Goal: Find specific page/section: Find specific page/section

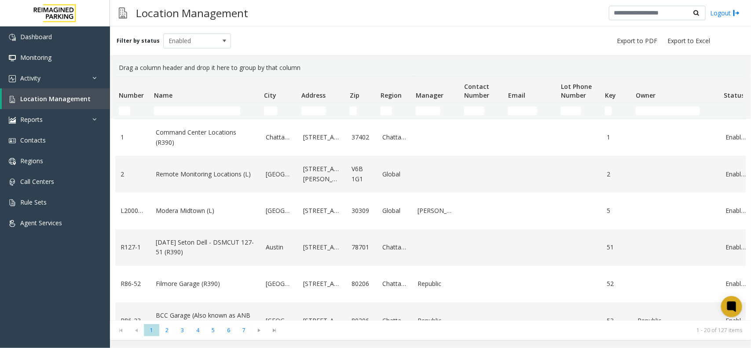
click at [189, 104] on td "Name Filter" at bounding box center [205, 111] width 110 height 16
click at [187, 108] on input "Name Filter" at bounding box center [197, 110] width 86 height 9
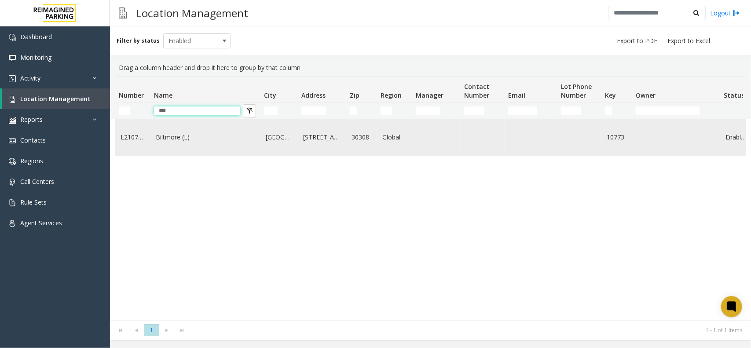
type input "***"
click at [175, 141] on link "Biltmore (L)" at bounding box center [205, 137] width 99 height 10
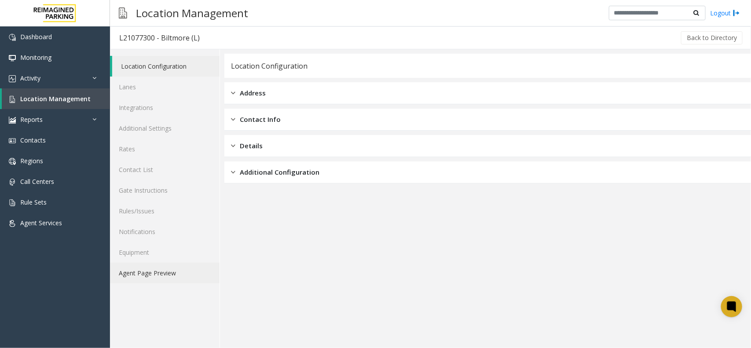
click at [176, 273] on link "Agent Page Preview" at bounding box center [164, 272] width 109 height 21
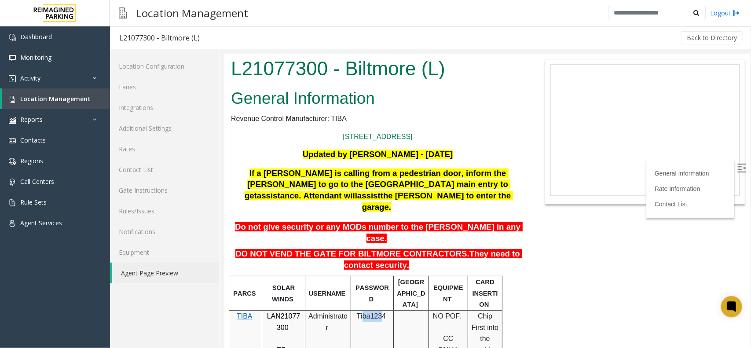
drag, startPoint x: 382, startPoint y: 284, endPoint x: 363, endPoint y: 286, distance: 19.5
click at [363, 312] on span "Tiba1234" at bounding box center [370, 315] width 29 height 7
click at [384, 310] on p "Tiba1234" at bounding box center [372, 315] width 36 height 11
click at [379, 312] on span "Tiba1234" at bounding box center [370, 315] width 29 height 7
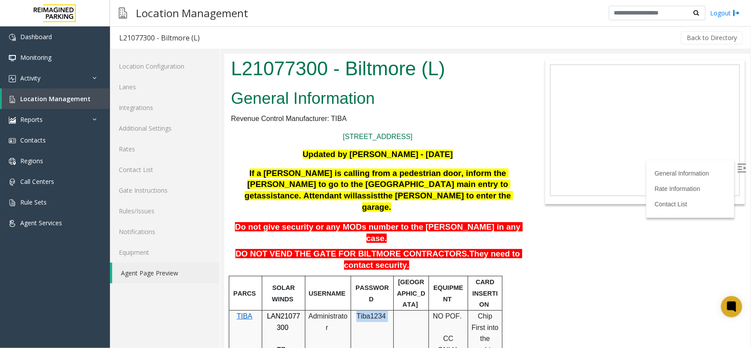
click at [379, 312] on span "Tiba1234" at bounding box center [370, 315] width 29 height 7
click at [188, 146] on link "Rates" at bounding box center [164, 149] width 109 height 21
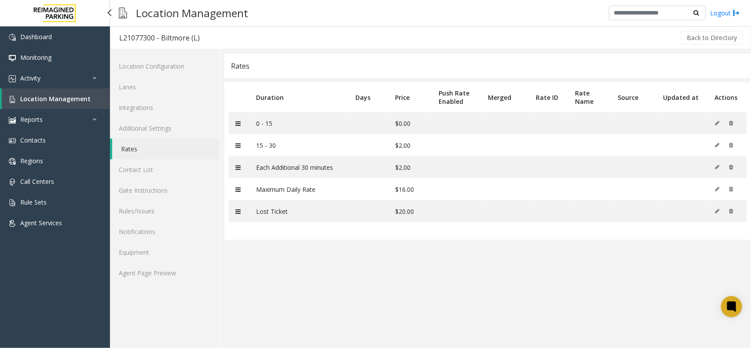
click at [91, 98] on link "Location Management" at bounding box center [56, 98] width 108 height 21
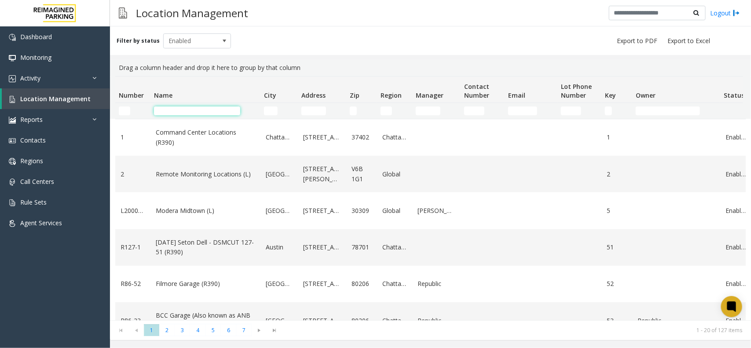
click at [201, 109] on input "Name Filter" at bounding box center [197, 110] width 86 height 9
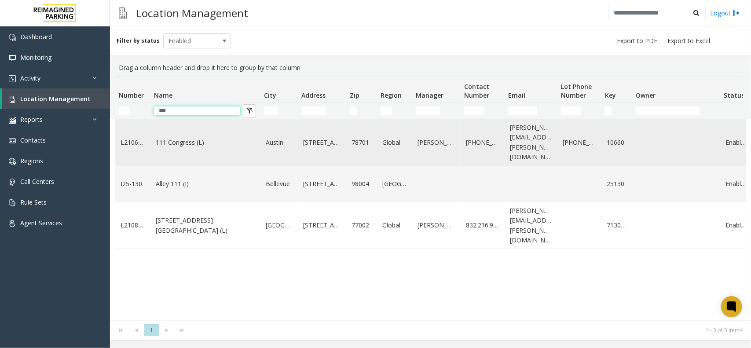
type input "***"
click at [179, 141] on link "111 Congress (L)" at bounding box center [205, 143] width 99 height 10
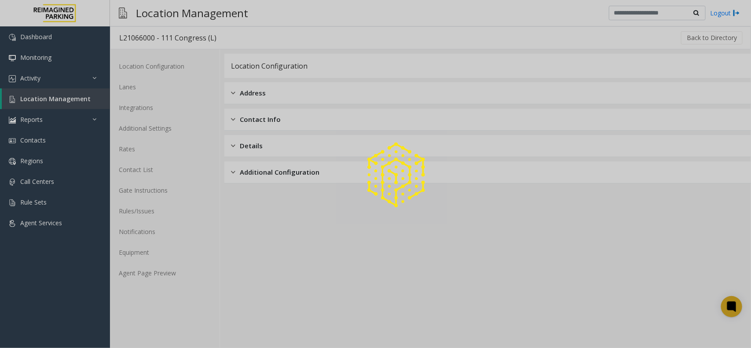
click at [170, 271] on div at bounding box center [375, 174] width 751 height 348
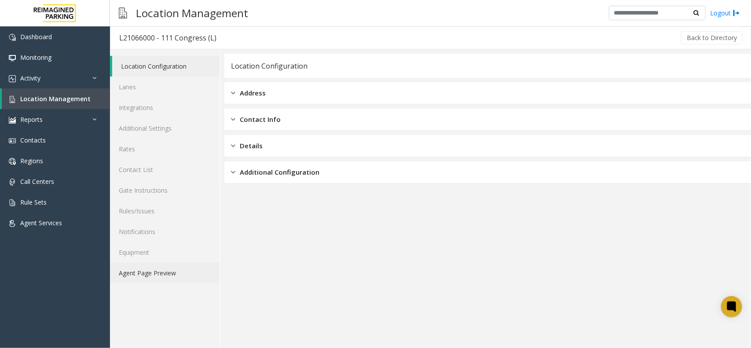
click at [132, 271] on link "Agent Page Preview" at bounding box center [164, 272] width 109 height 21
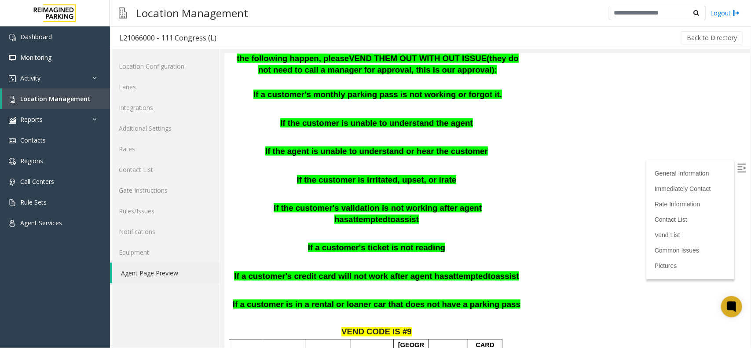
scroll to position [440, 0]
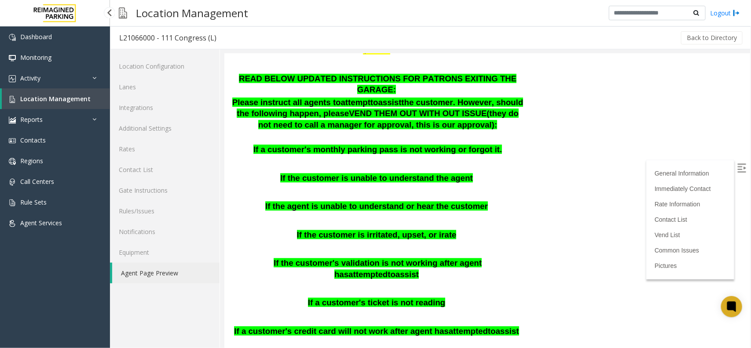
click at [102, 102] on link "Location Management" at bounding box center [56, 98] width 108 height 21
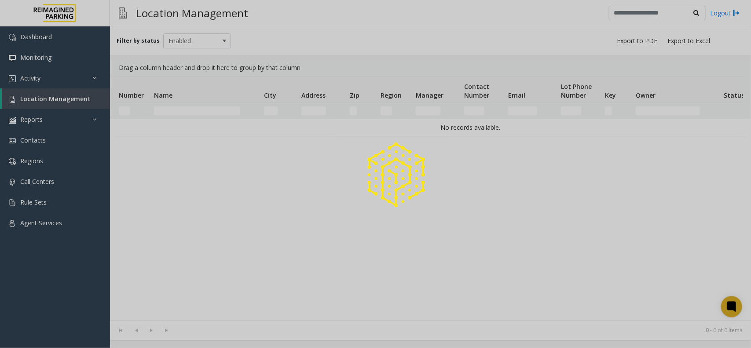
click at [187, 110] on div at bounding box center [375, 174] width 751 height 348
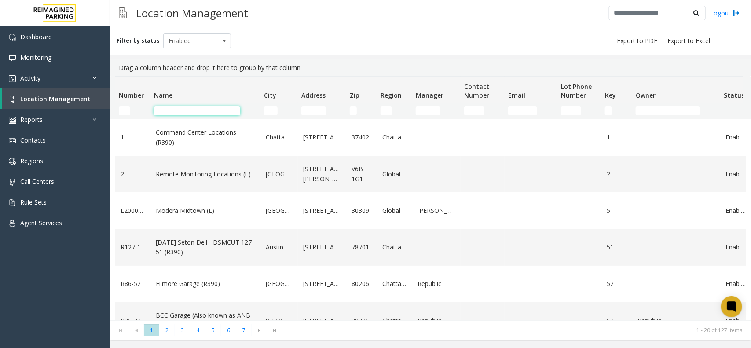
click at [187, 110] on input "Name Filter" at bounding box center [197, 110] width 86 height 9
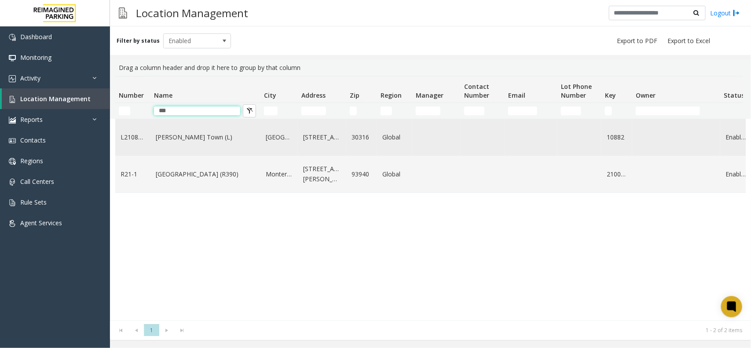
type input "***"
click at [191, 141] on link "Modera - Reynolds Town (L)" at bounding box center [205, 137] width 99 height 10
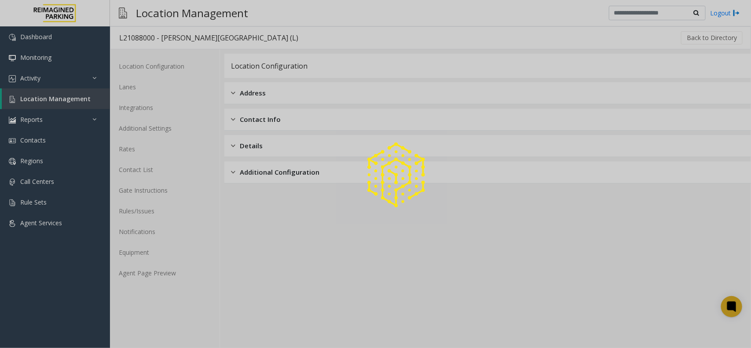
click at [177, 275] on div at bounding box center [375, 174] width 751 height 348
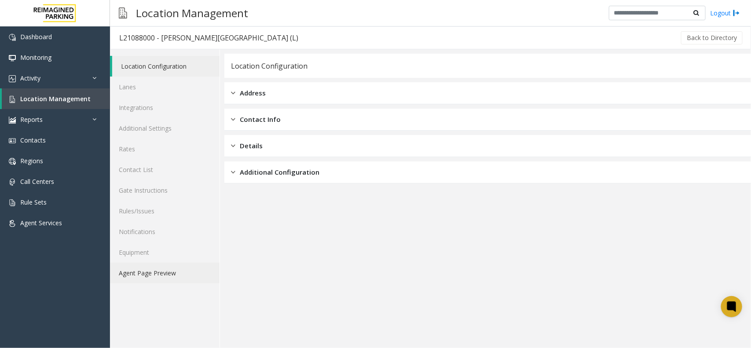
click at [163, 274] on link "Agent Page Preview" at bounding box center [164, 272] width 109 height 21
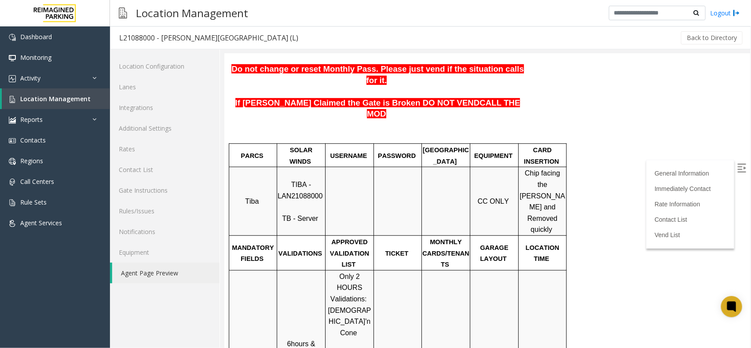
scroll to position [220, 0]
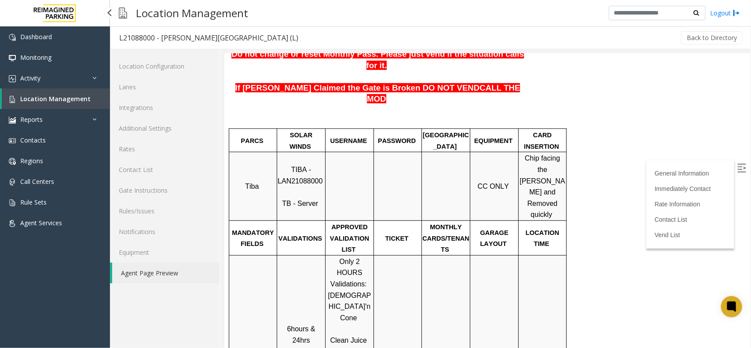
click at [88, 103] on link "Location Management" at bounding box center [56, 98] width 108 height 21
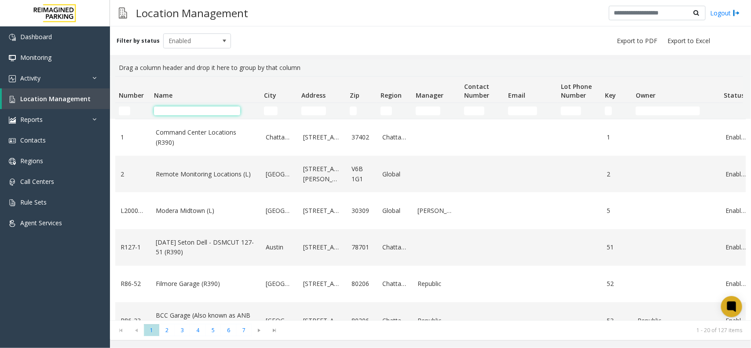
click at [193, 110] on input "Name Filter" at bounding box center [197, 110] width 86 height 9
click at [321, 113] on input "Address Filter" at bounding box center [313, 110] width 25 height 9
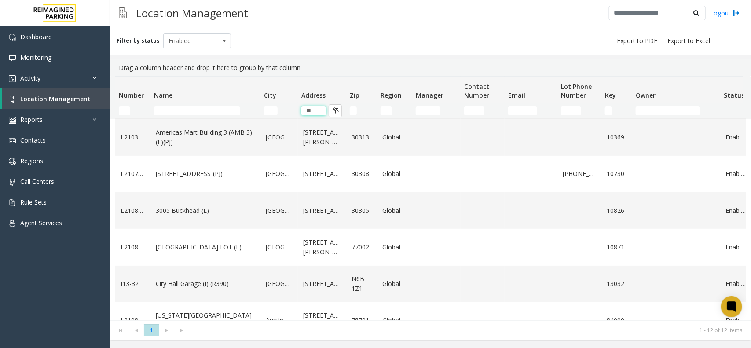
scroll to position [165, 0]
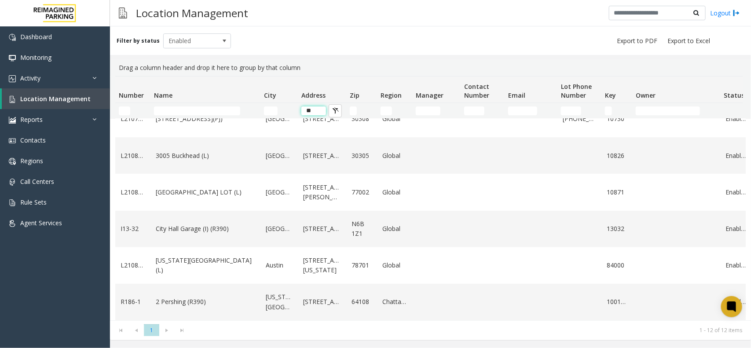
click at [318, 113] on input "**" at bounding box center [313, 110] width 25 height 9
type input "*"
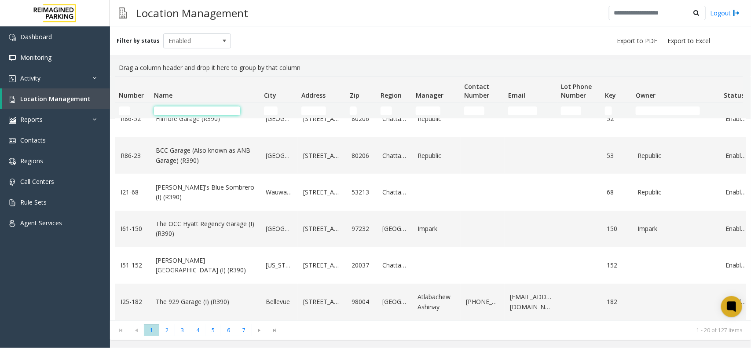
click at [226, 109] on input "Name Filter" at bounding box center [197, 110] width 86 height 9
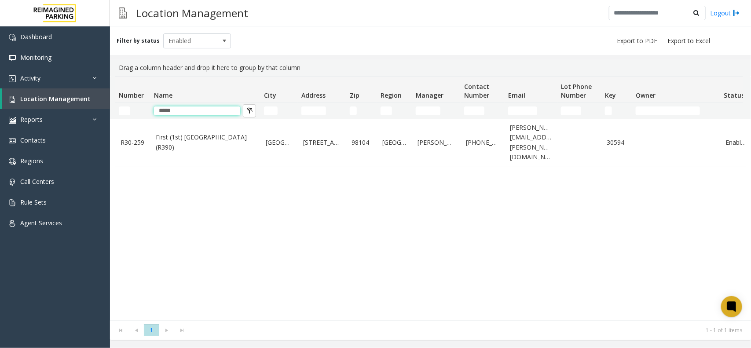
scroll to position [0, 0]
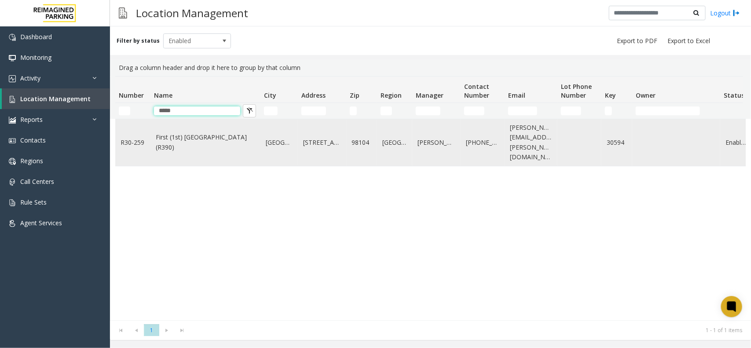
type input "*****"
click at [216, 133] on link "First (1st) Hill Medical Pavilion (R390)" at bounding box center [205, 142] width 99 height 20
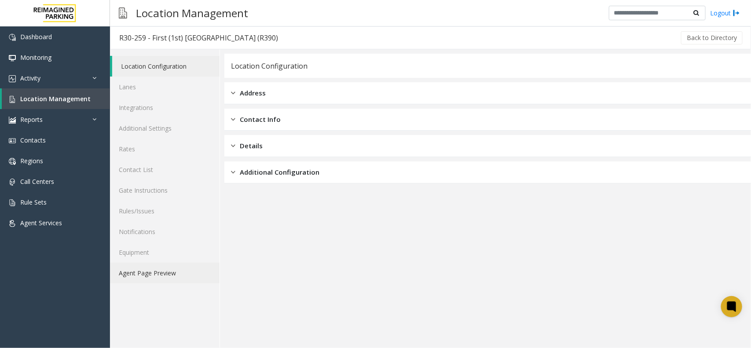
click at [177, 268] on link "Agent Page Preview" at bounding box center [164, 272] width 109 height 21
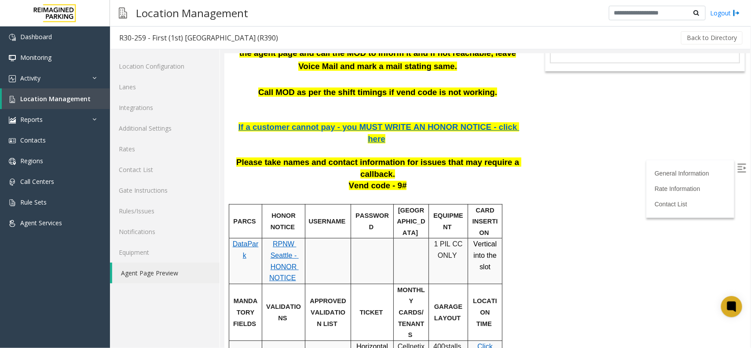
scroll to position [165, 0]
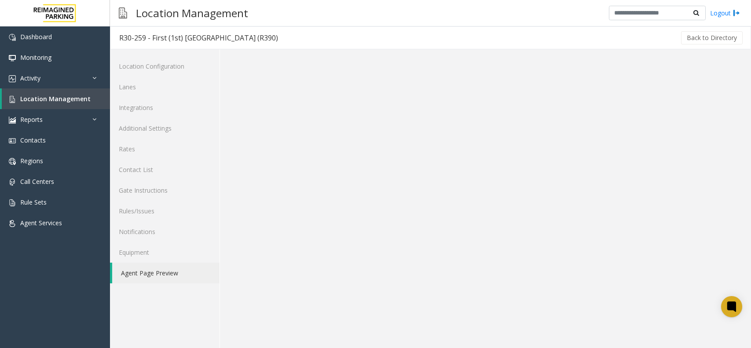
click at [712, 13] on link "Logout" at bounding box center [725, 12] width 30 height 9
